Goal: Transaction & Acquisition: Purchase product/service

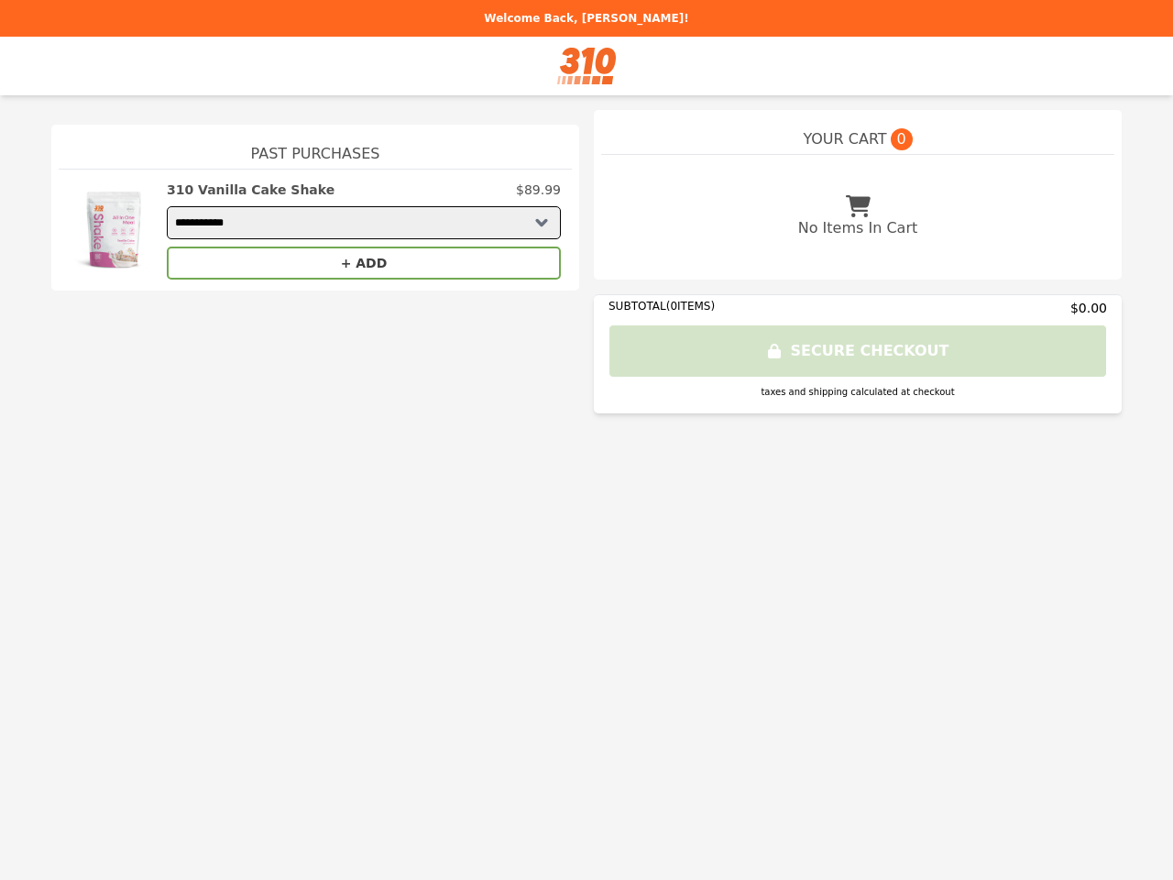
select select "**********"
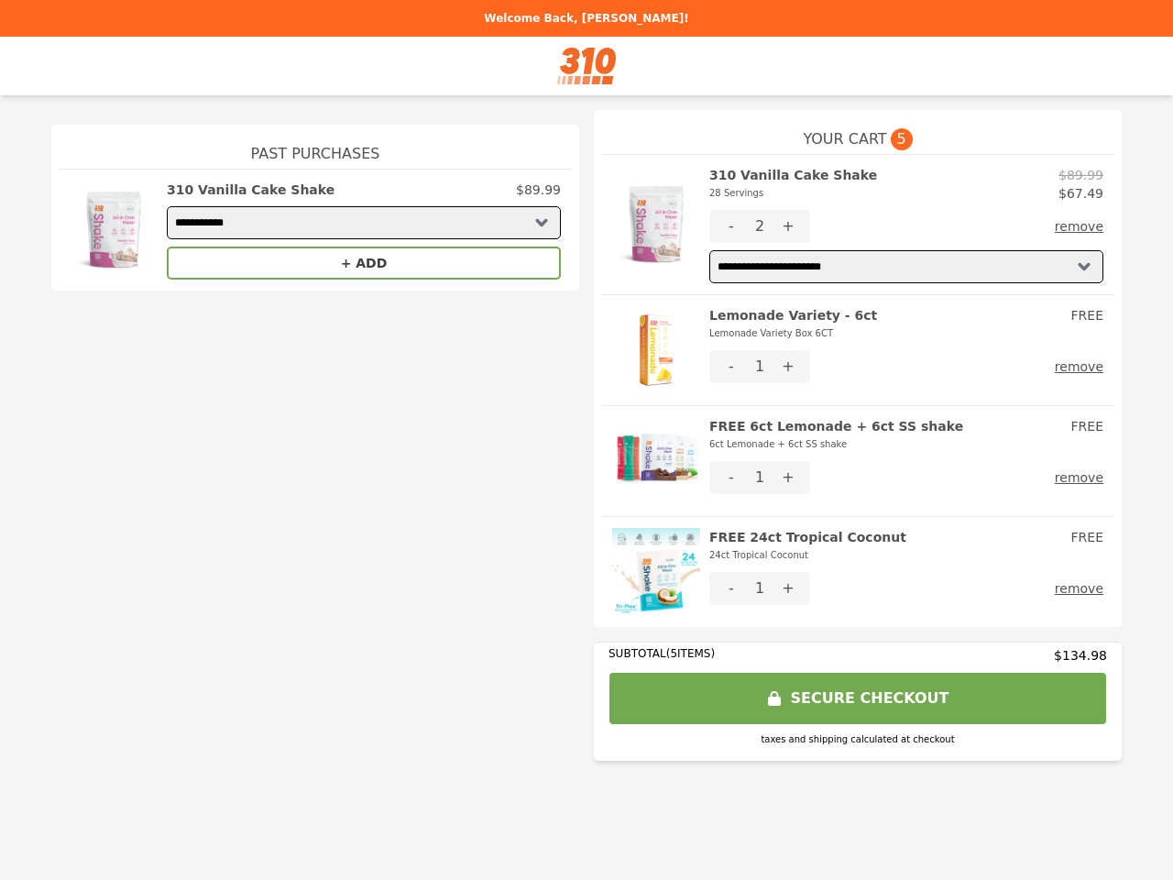
click at [656, 224] on img at bounding box center [656, 224] width 88 height 117
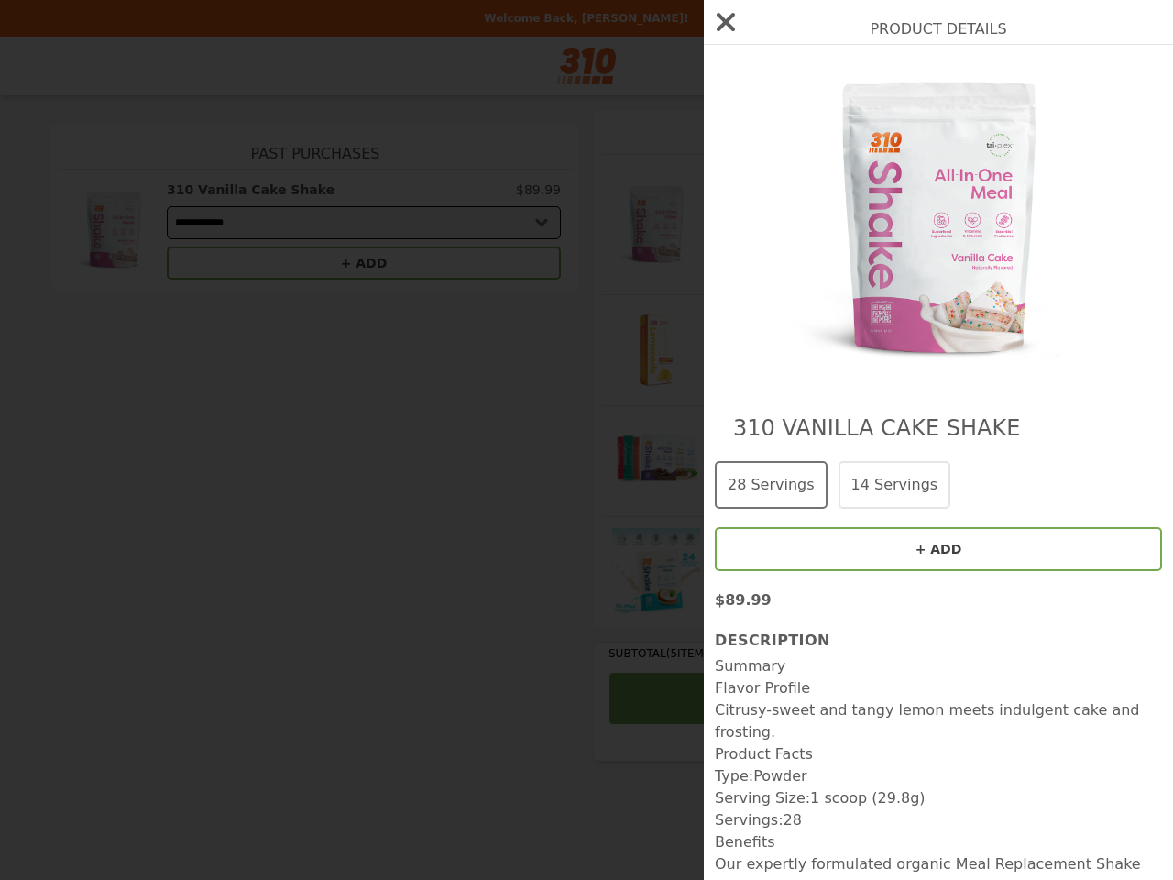
click at [906, 184] on div "Product Details 310 Vanilla Cake Shake 28 Servings 14 Servings + ADD $89.99 Des…" at bounding box center [586, 440] width 1173 height 880
click at [731, 226] on div at bounding box center [938, 219] width 447 height 313
click at [788, 226] on img at bounding box center [938, 219] width 335 height 313
click at [1083, 226] on div "Product Details 310 Vanilla Cake Shake 28 Servings 14 Servings + ADD $89.99 Des…" at bounding box center [586, 440] width 1173 height 880
click at [656, 350] on div "Product Details 310 Vanilla Cake Shake 28 Servings 14 Servings + ADD $89.99 Des…" at bounding box center [586, 440] width 1173 height 880
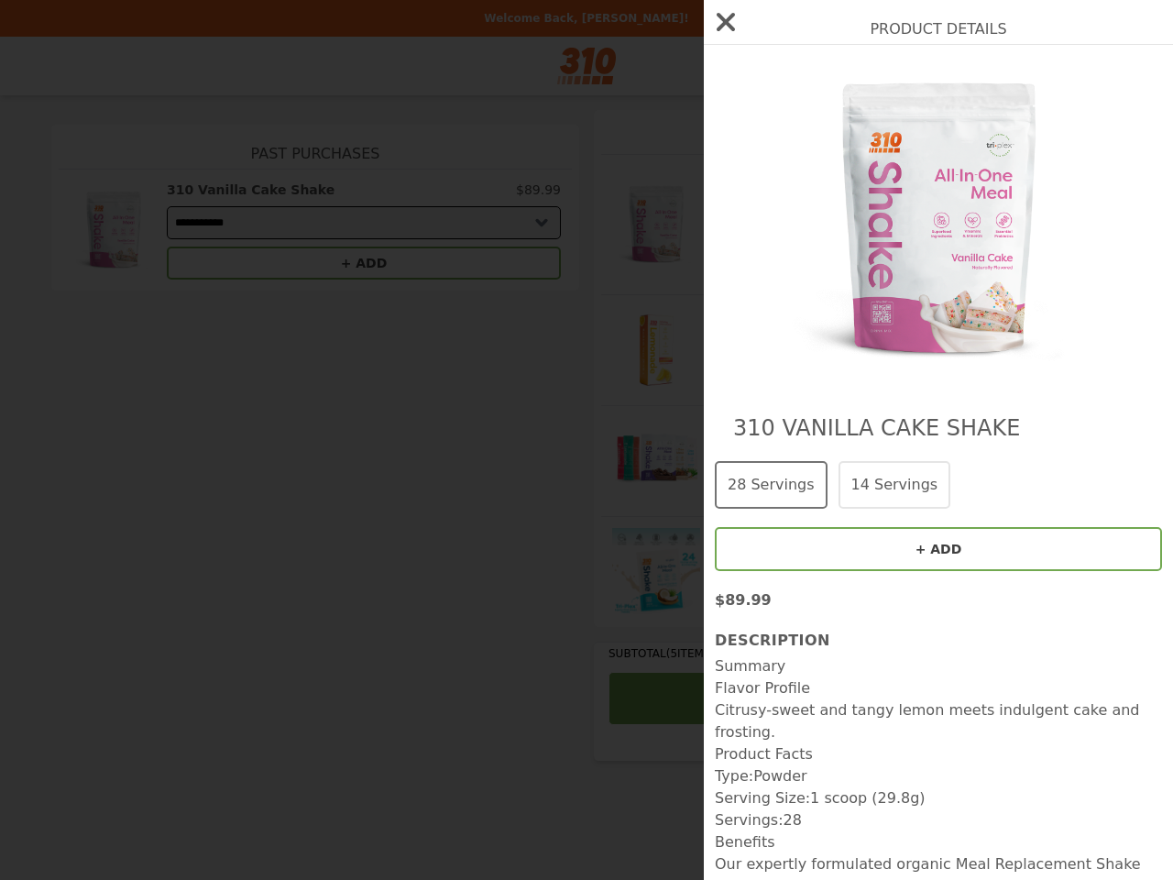
click at [906, 324] on div "Product Details 310 Vanilla Cake Shake 28 Servings 14 Servings + ADD $89.99 Des…" at bounding box center [586, 440] width 1173 height 880
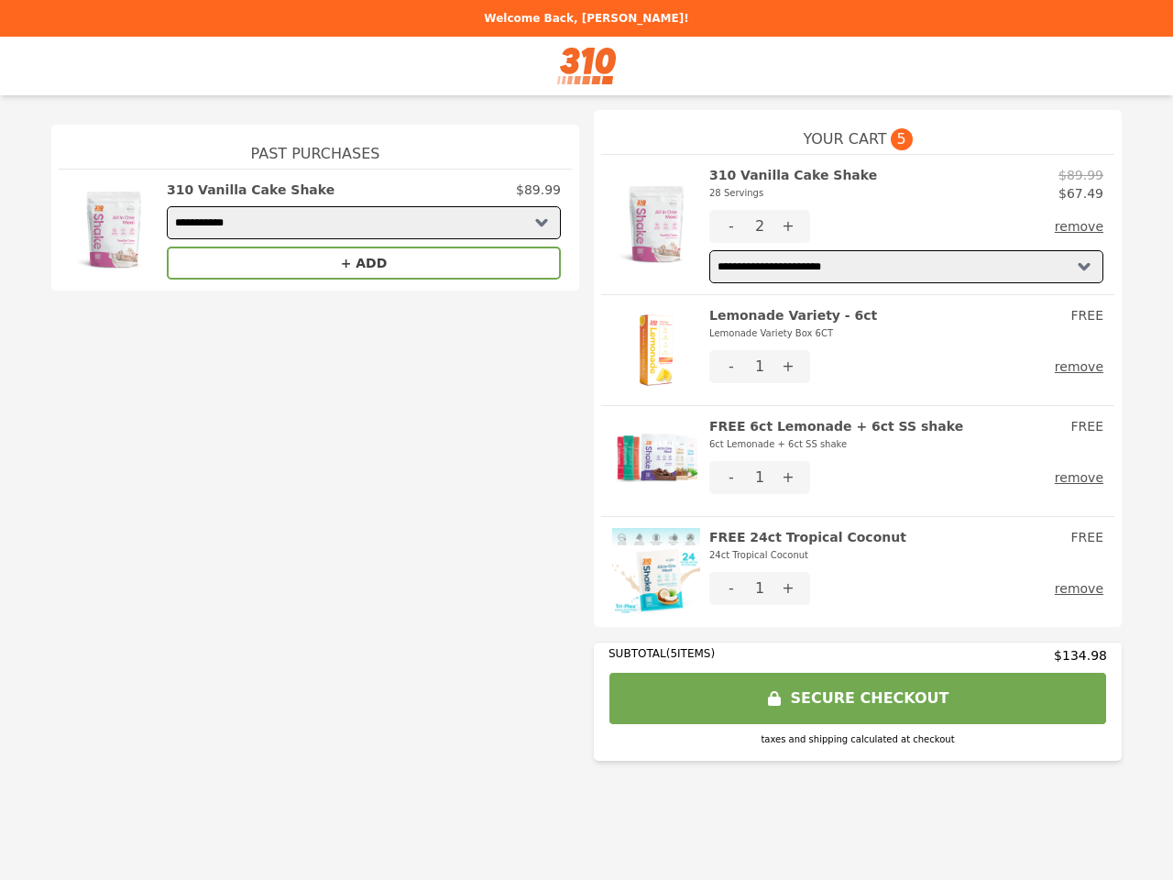
click at [731, 366] on button "-" at bounding box center [731, 366] width 44 height 33
click at [788, 366] on button "+" at bounding box center [788, 366] width 44 height 33
click at [1083, 366] on button "remove" at bounding box center [1079, 366] width 49 height 33
